Goal: Information Seeking & Learning: Understand process/instructions

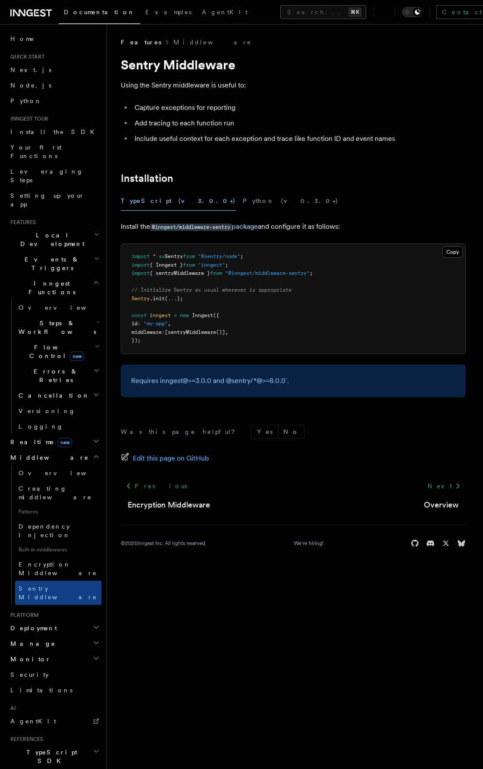
click at [247, 275] on span ""@inngest/middleware-sentry"" at bounding box center [267, 273] width 84 height 6
drag, startPoint x: 247, startPoint y: 275, endPoint x: 299, endPoint y: 275, distance: 52.2
click at [300, 275] on span ""@inngest/middleware-sentry"" at bounding box center [267, 273] width 84 height 6
copy span "inngest/middleware-sentry"
click at [174, 627] on body "Documentation Examples AgentKit Search... ⌘K Contact sales Sign Up Search... Do…" at bounding box center [241, 384] width 483 height 769
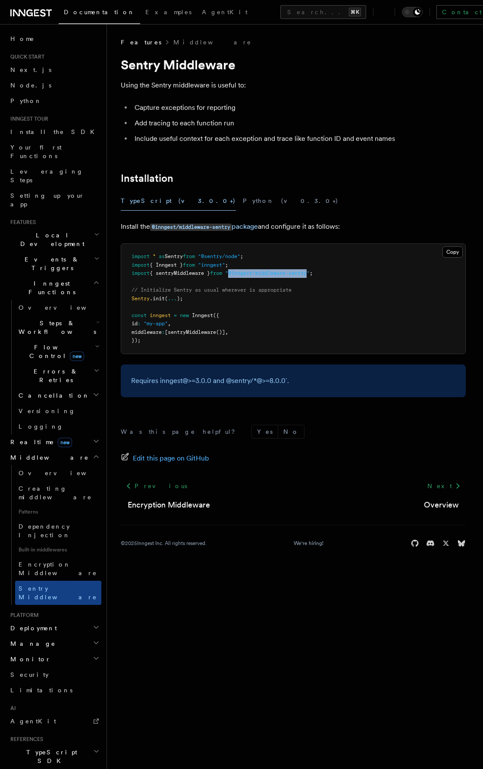
drag, startPoint x: 237, startPoint y: 273, endPoint x: 316, endPoint y: 273, distance: 79.3
click at [309, 273] on span ""@inngest/middleware-sentry"" at bounding box center [267, 273] width 84 height 6
click at [309, 272] on span ""@inngest/middleware-sentry"" at bounding box center [267, 273] width 84 height 6
copy span "@inngest/middleware-sentry"
click at [169, 271] on span "{ sentryMiddleware }" at bounding box center [180, 273] width 60 height 6
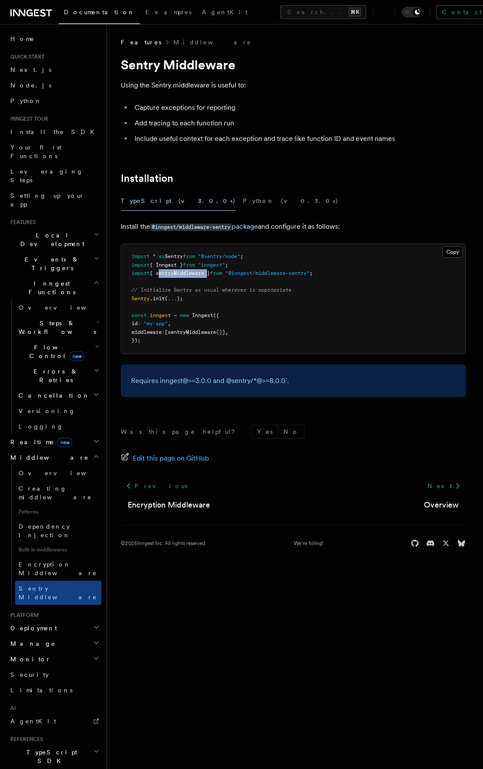
click at [169, 271] on span "{ sentryMiddleware }" at bounding box center [180, 273] width 60 height 6
copy code "import { sentryMiddleware } from "@inngest/middleware-sentry" ;"
click at [146, 330] on span "middleware" at bounding box center [146, 332] width 30 height 6
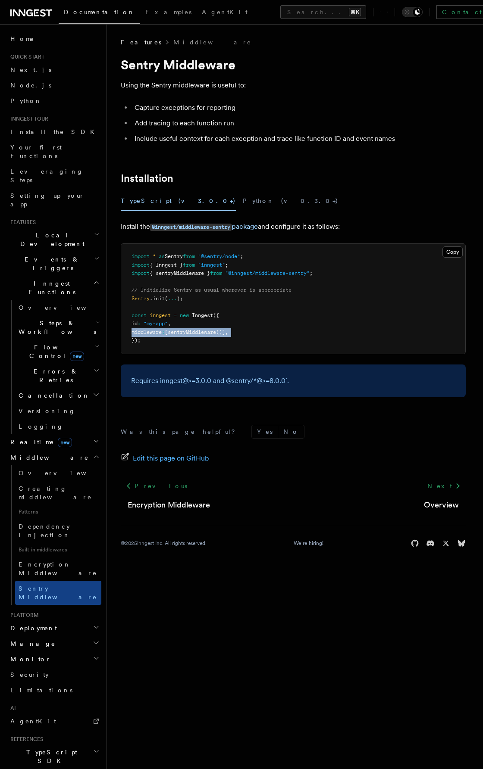
click at [146, 330] on span "middleware" at bounding box center [146, 332] width 30 height 6
copy code "middleware : [ sentryMiddleware ()] ,"
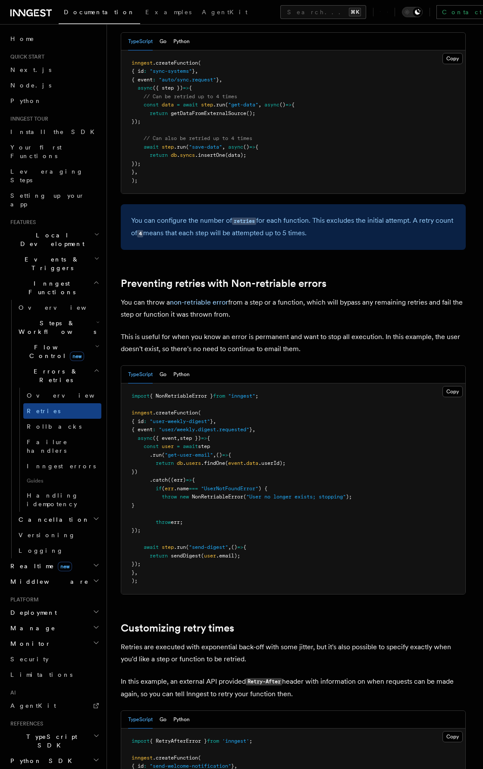
scroll to position [542, 0]
